Goal: Information Seeking & Learning: Check status

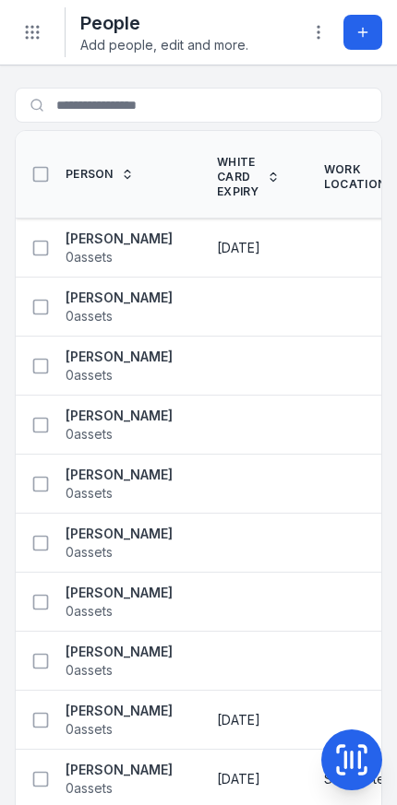
click at [259, 180] on span "White Card Expiry" at bounding box center [238, 177] width 42 height 44
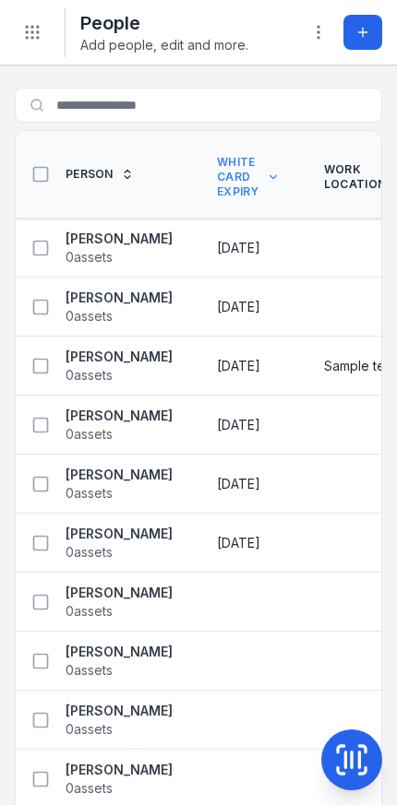
click at [30, 23] on icon "Toggle navigation" at bounding box center [32, 32] width 18 height 18
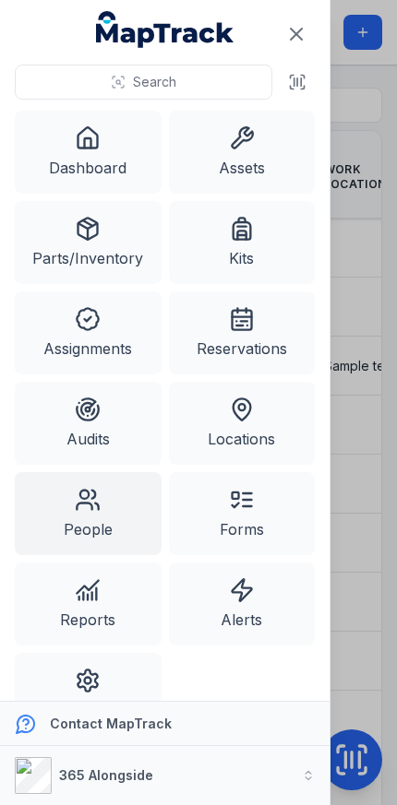
click at [257, 614] on link "Alerts" at bounding box center [242, 604] width 147 height 83
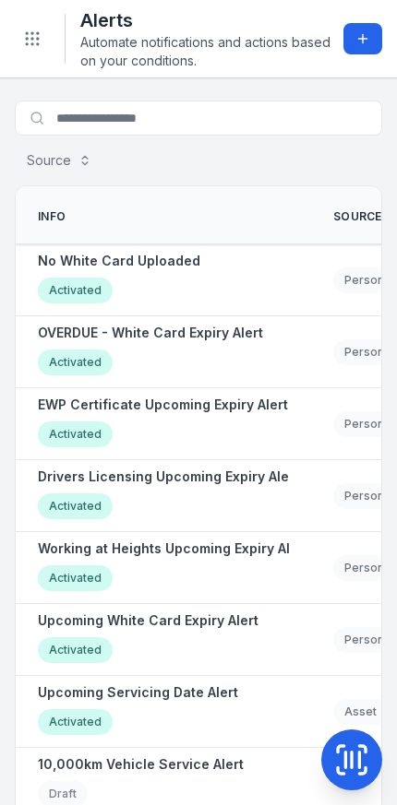
click at [236, 335] on strong "OVERDUE - White Card Expiry Alert" at bounding box center [150, 333] width 225 height 18
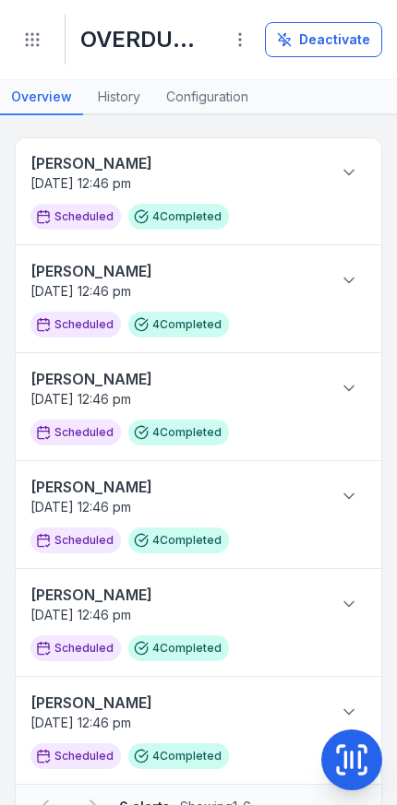
click at [185, 100] on link "Configuration" at bounding box center [207, 97] width 104 height 35
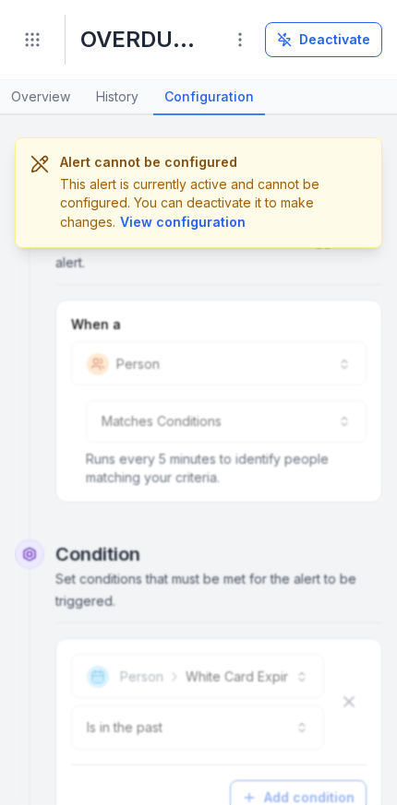
scroll to position [58, 0]
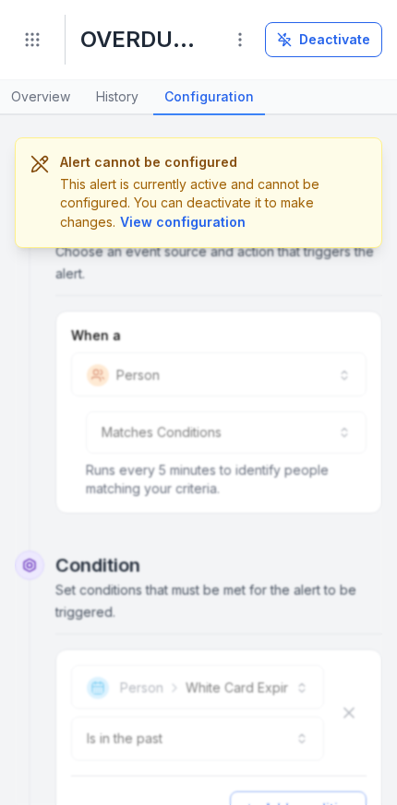
click at [20, 36] on button "Toggle Navigation" at bounding box center [32, 39] width 35 height 35
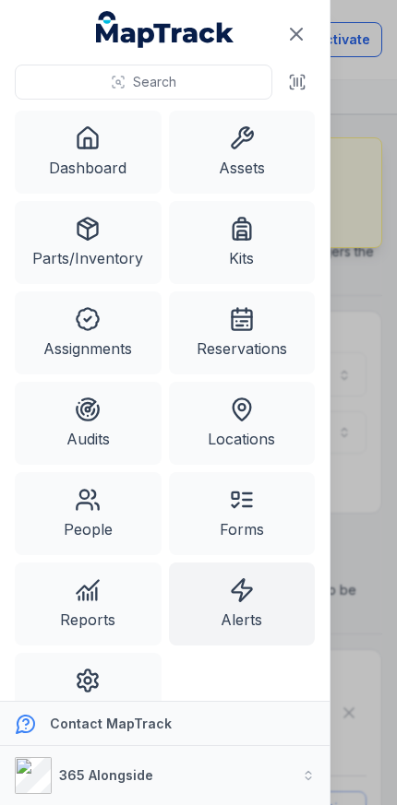
click at [267, 607] on link "Alerts" at bounding box center [242, 604] width 147 height 83
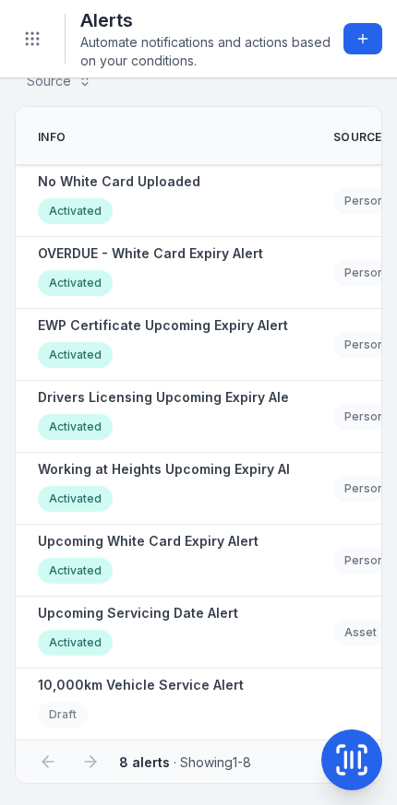
scroll to position [77, 0]
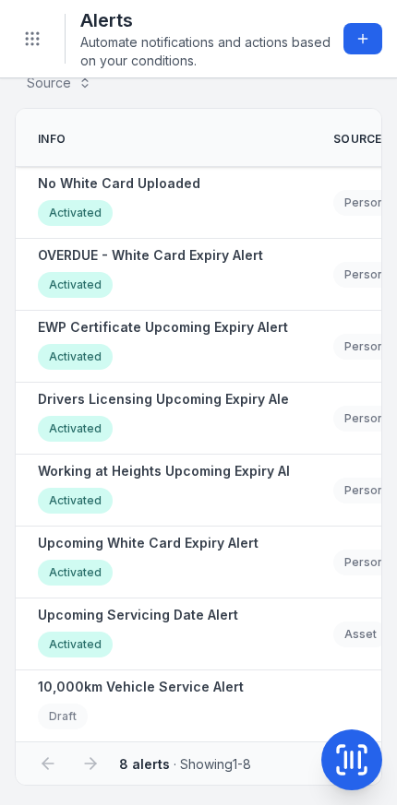
click at [207, 549] on strong "Upcoming White Card Expiry Alert" at bounding box center [148, 543] width 220 height 18
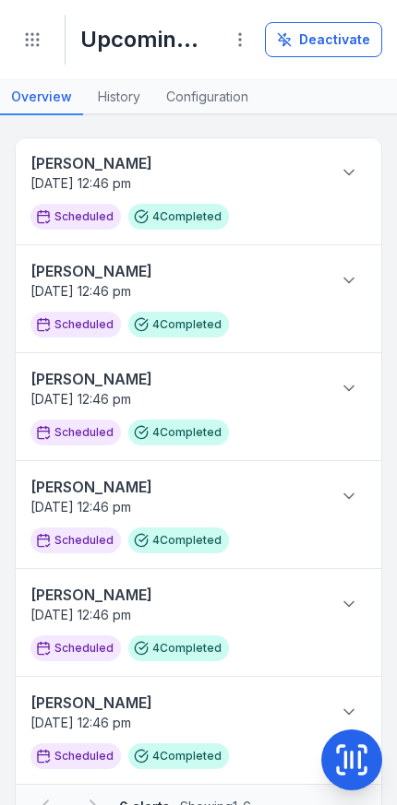
click at [184, 96] on link "Configuration" at bounding box center [207, 97] width 104 height 35
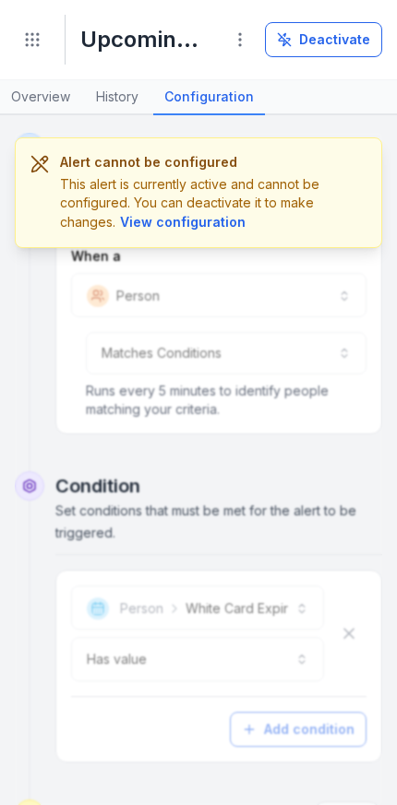
scroll to position [124, 0]
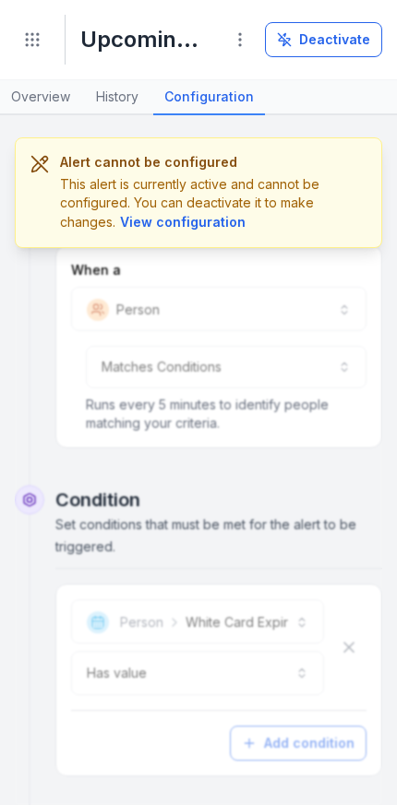
click at [18, 52] on div "Toggle Navigation" at bounding box center [32, 40] width 35 height 50
click at [32, 50] on button "Toggle Navigation" at bounding box center [32, 39] width 35 height 35
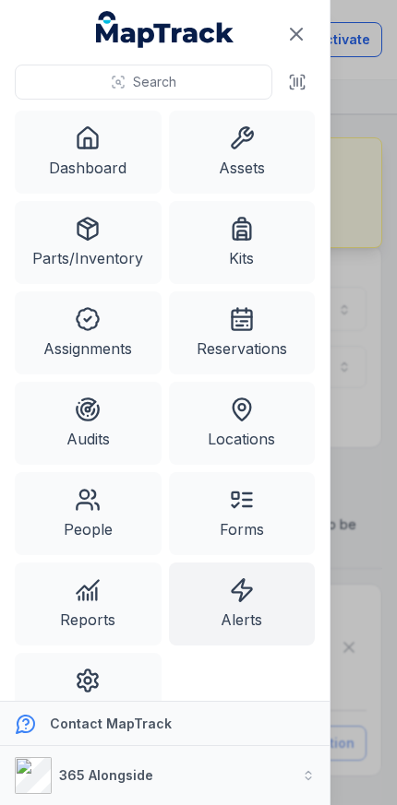
click at [268, 627] on link "Alerts" at bounding box center [242, 604] width 147 height 83
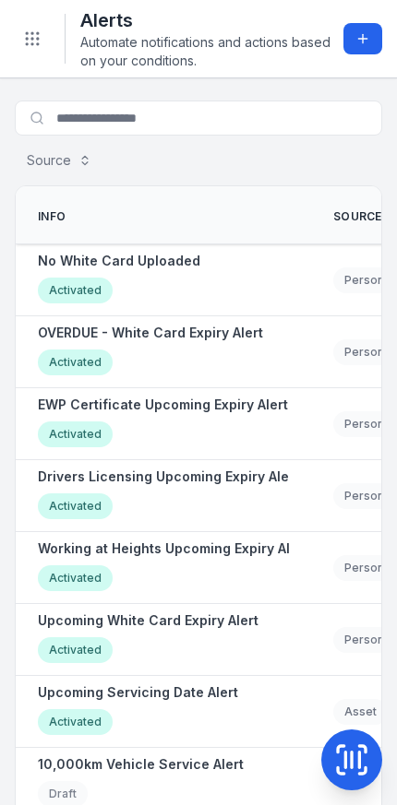
click at [237, 336] on strong "OVERDUE - White Card Expiry Alert" at bounding box center [150, 333] width 225 height 18
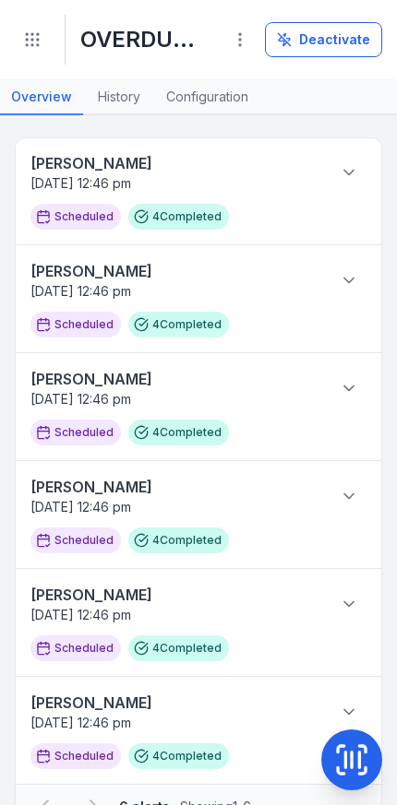
click at [188, 90] on link "Configuration" at bounding box center [207, 97] width 104 height 35
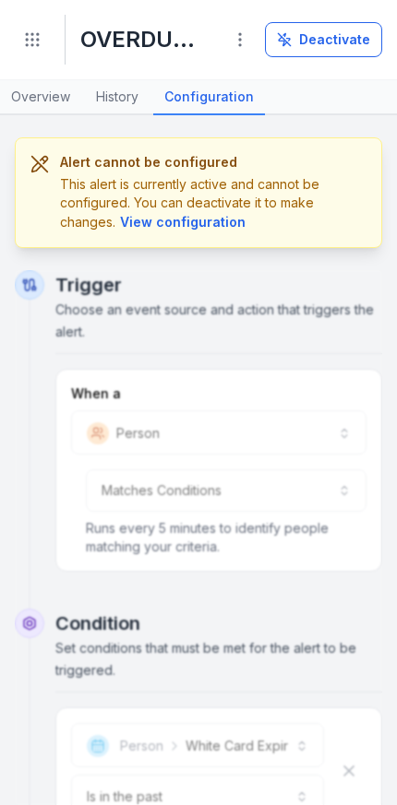
click at [32, 36] on icon "Toggle navigation" at bounding box center [32, 39] width 18 height 18
click at [122, 100] on link "History" at bounding box center [117, 97] width 65 height 35
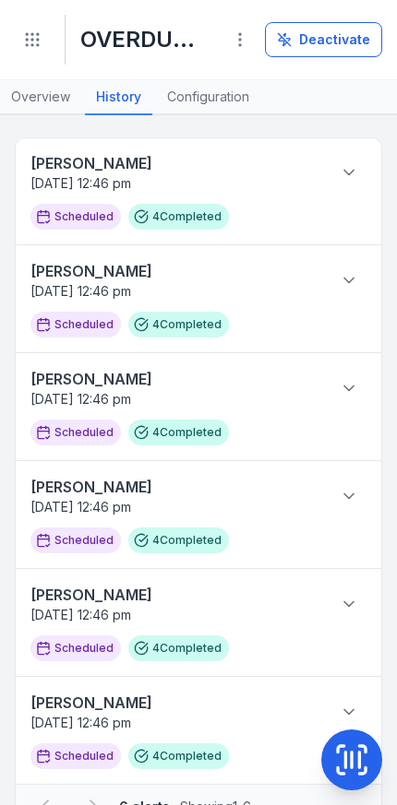
click at [353, 182] on button at bounding box center [348, 172] width 35 height 35
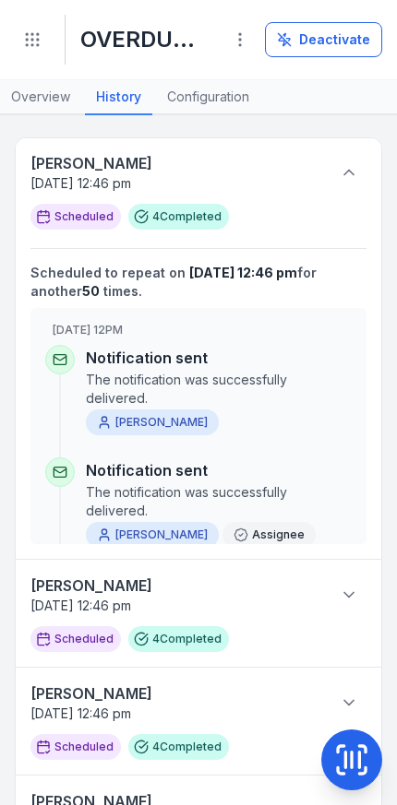
click at [189, 110] on link "Configuration" at bounding box center [208, 97] width 104 height 35
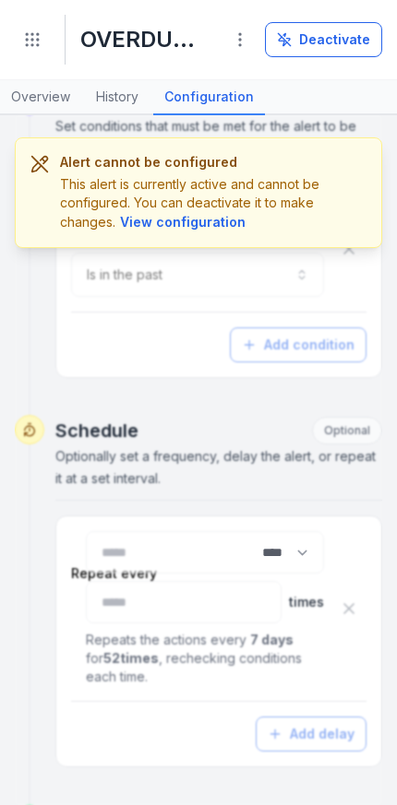
scroll to position [521, 0]
click at [117, 96] on link "History" at bounding box center [117, 97] width 65 height 35
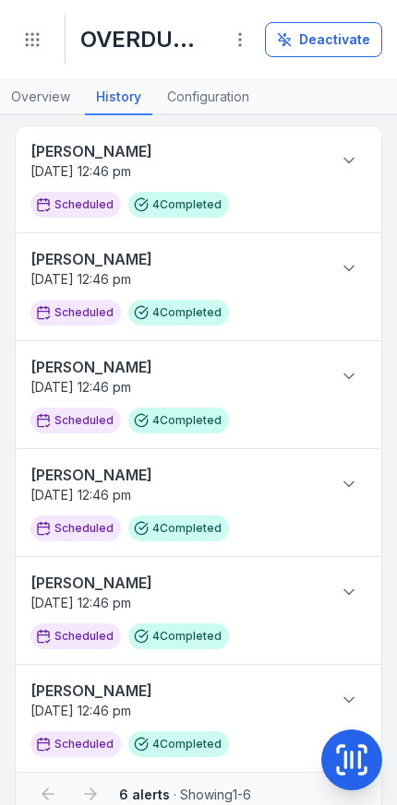
scroll to position [11, 0]
click at [31, 102] on link "Overview" at bounding box center [40, 97] width 81 height 35
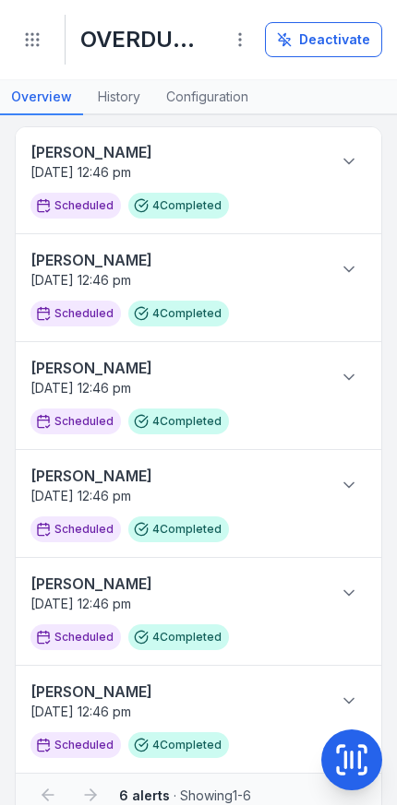
click at [341, 165] on icon at bounding box center [348, 161] width 18 height 18
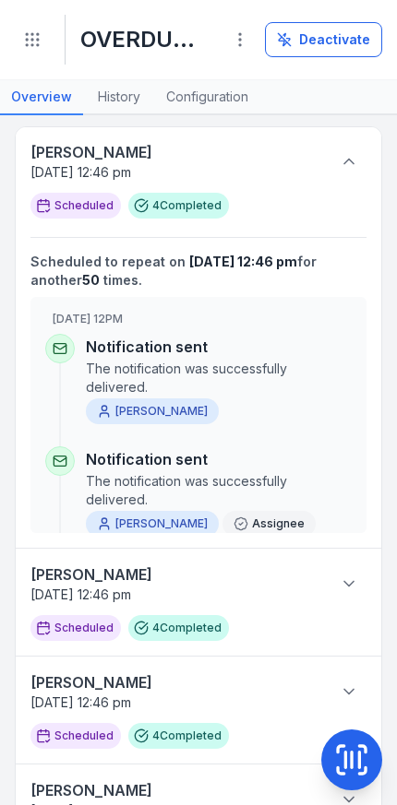
click at [59, 149] on strong "[PERSON_NAME]" at bounding box center [175, 152] width 290 height 22
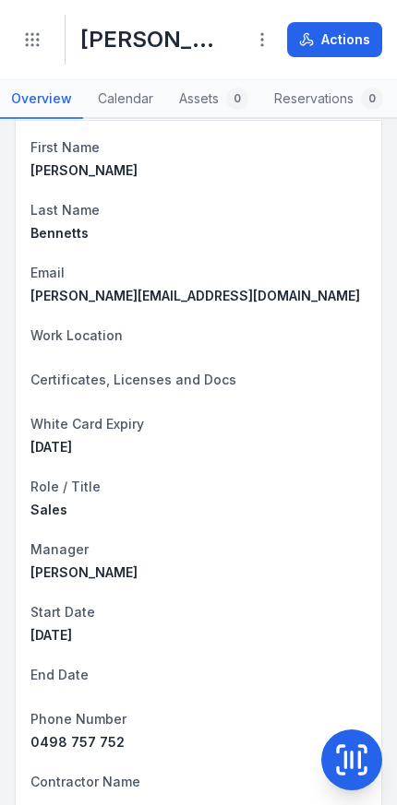
scroll to position [561, 0]
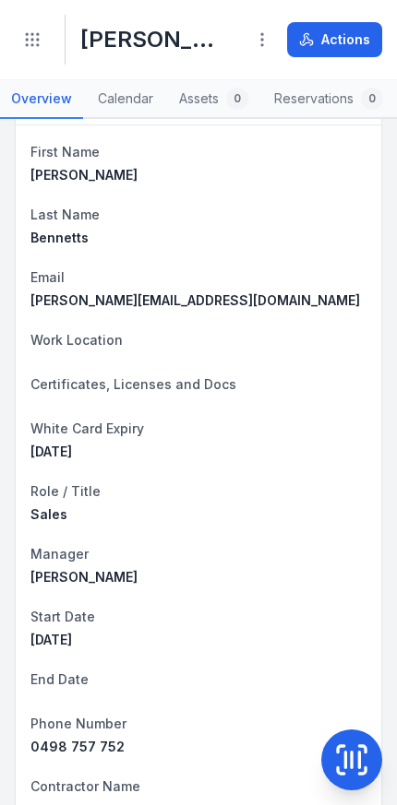
click at [30, 47] on icon "Toggle navigation" at bounding box center [32, 39] width 18 height 18
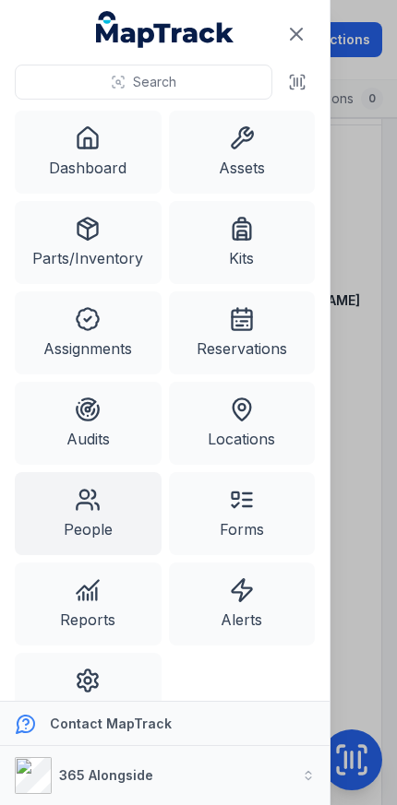
click at [115, 526] on link "People" at bounding box center [88, 513] width 147 height 83
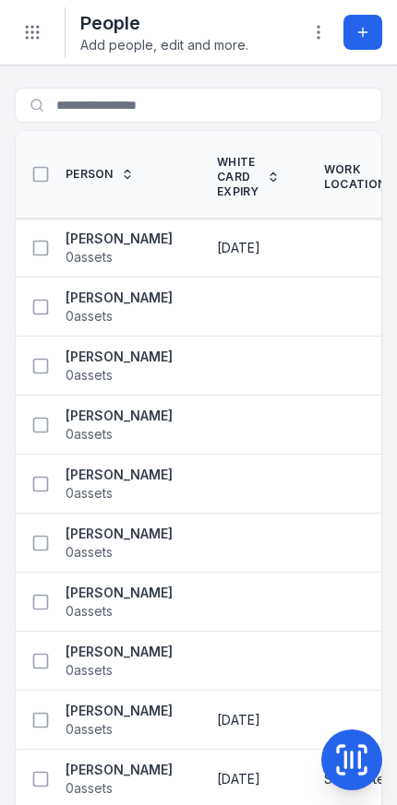
click at [257, 192] on span "White Card Expiry" at bounding box center [238, 177] width 42 height 44
